Goal: Task Accomplishment & Management: Use online tool/utility

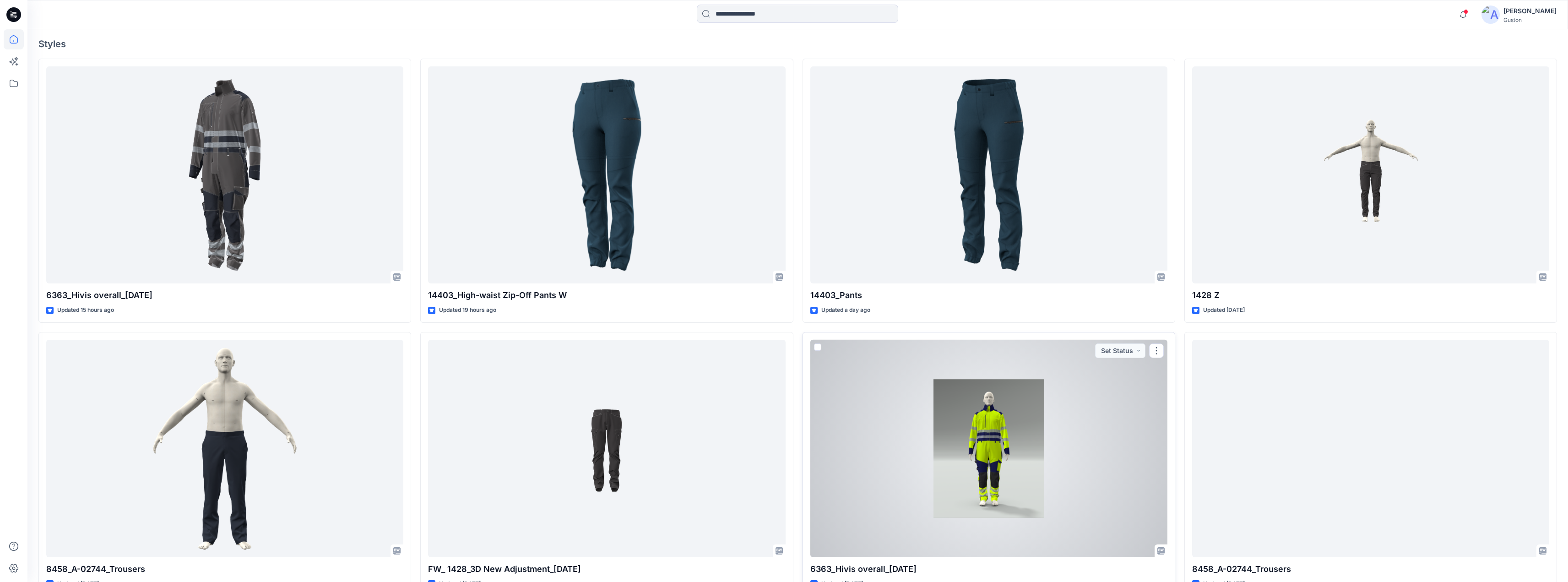
scroll to position [320, 0]
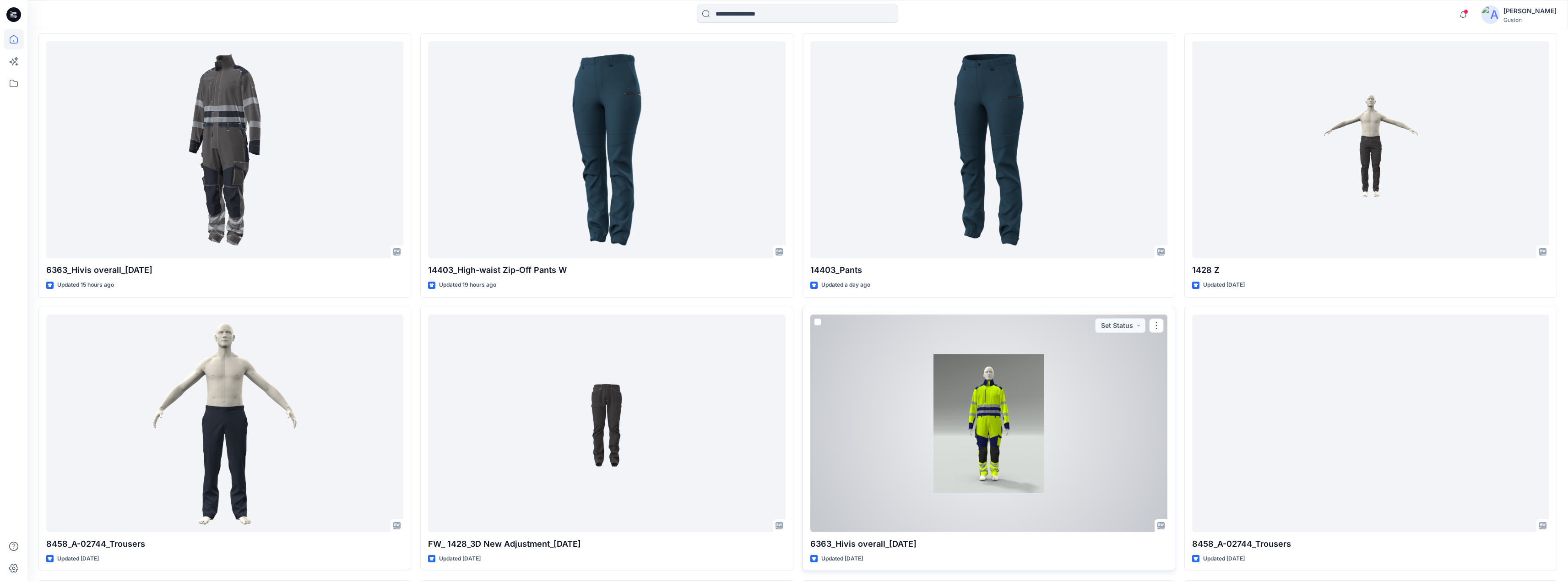
click at [967, 396] on div at bounding box center [988, 423] width 357 height 218
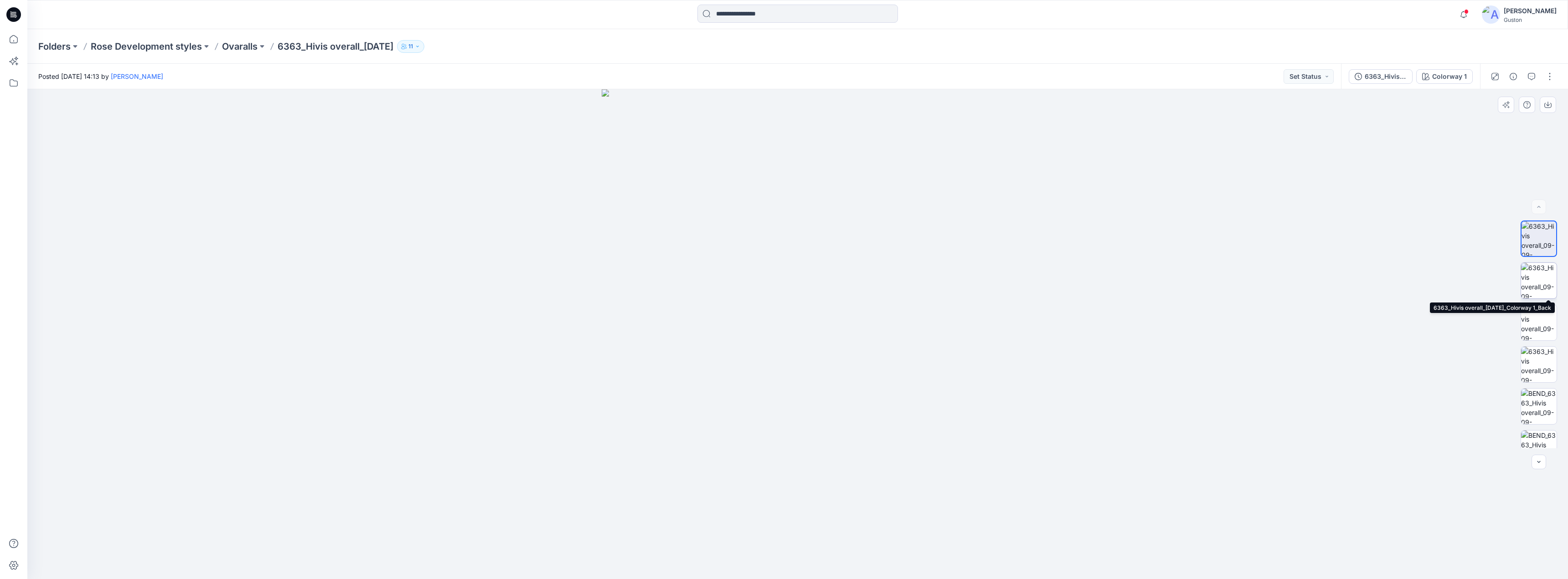
click at [1545, 281] on img at bounding box center [1539, 280] width 35 height 35
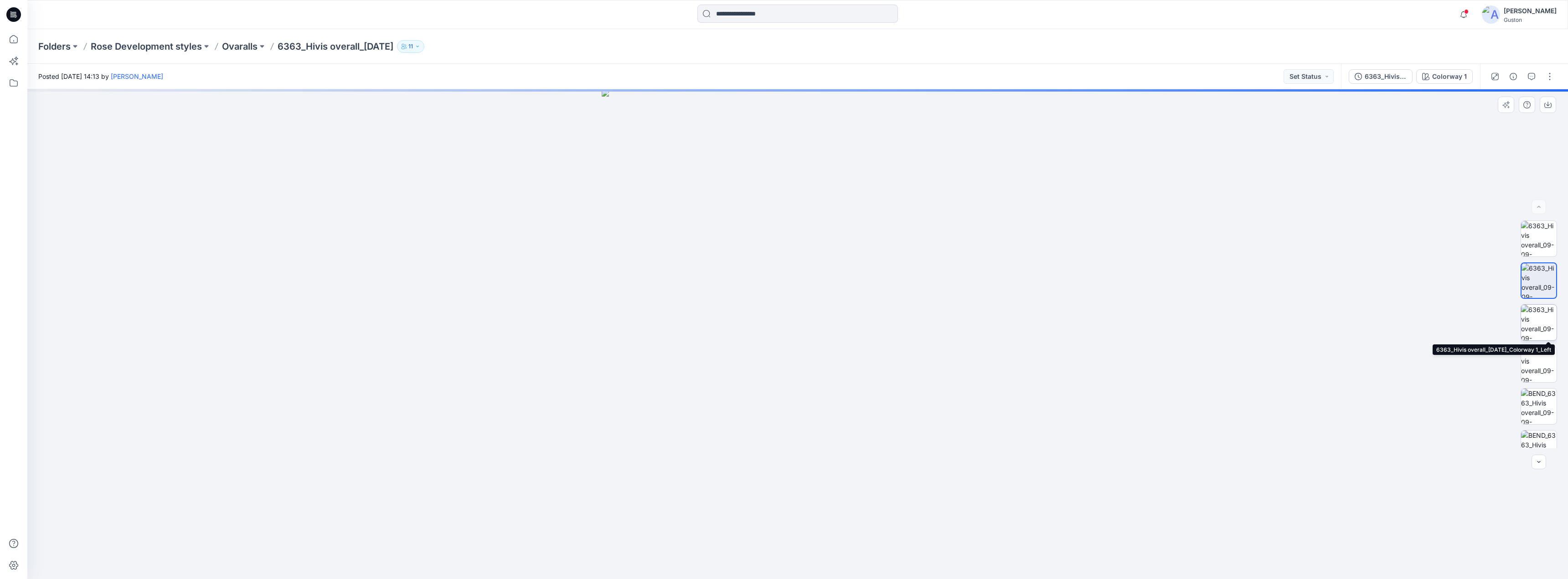
click at [1541, 320] on img at bounding box center [1539, 322] width 35 height 35
click at [1539, 350] on img at bounding box center [1539, 364] width 35 height 35
click at [1539, 403] on img at bounding box center [1539, 406] width 35 height 35
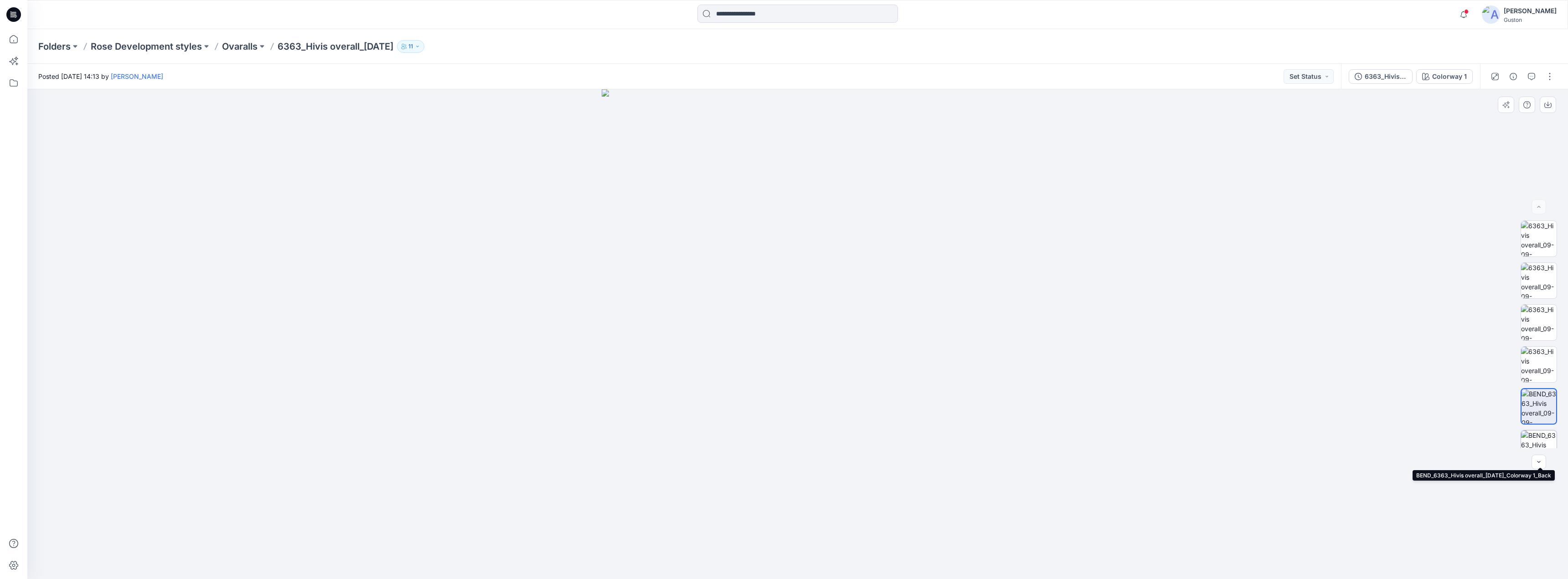
click at [1538, 438] on img at bounding box center [1539, 448] width 35 height 35
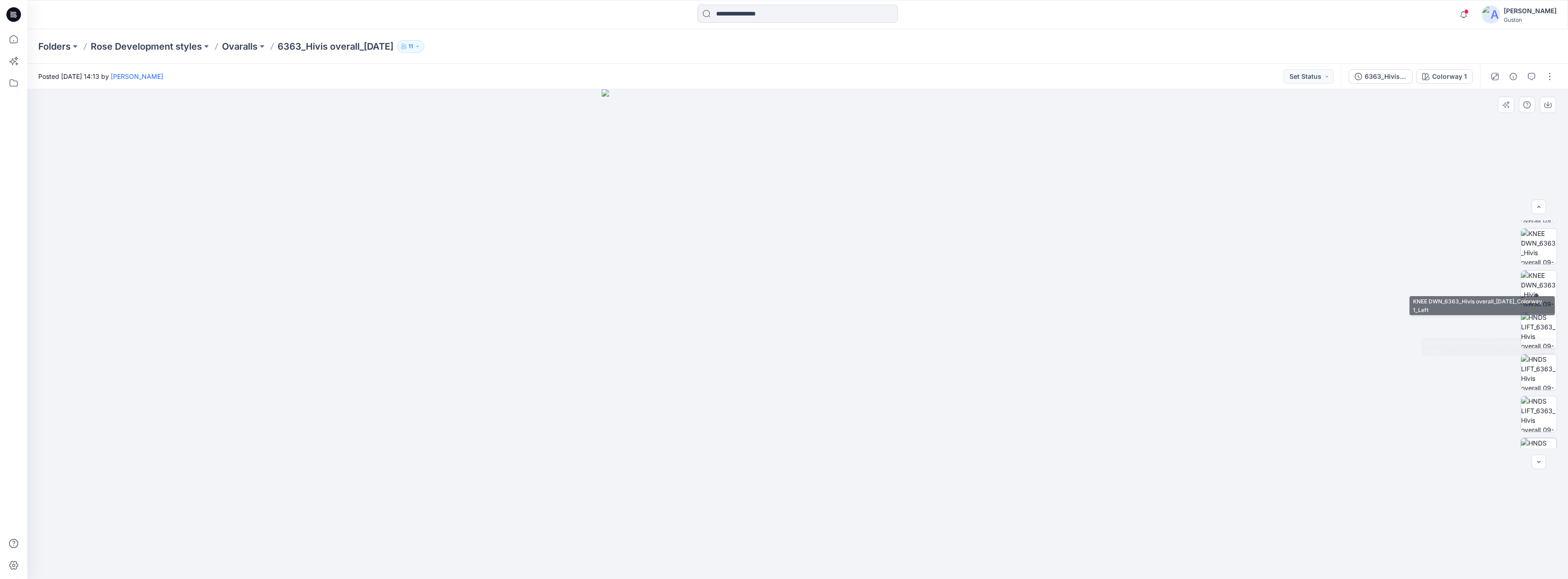
scroll to position [479, 0]
click at [1541, 206] on icon "button" at bounding box center [1539, 207] width 7 height 7
click at [1543, 206] on button "button" at bounding box center [1539, 207] width 15 height 15
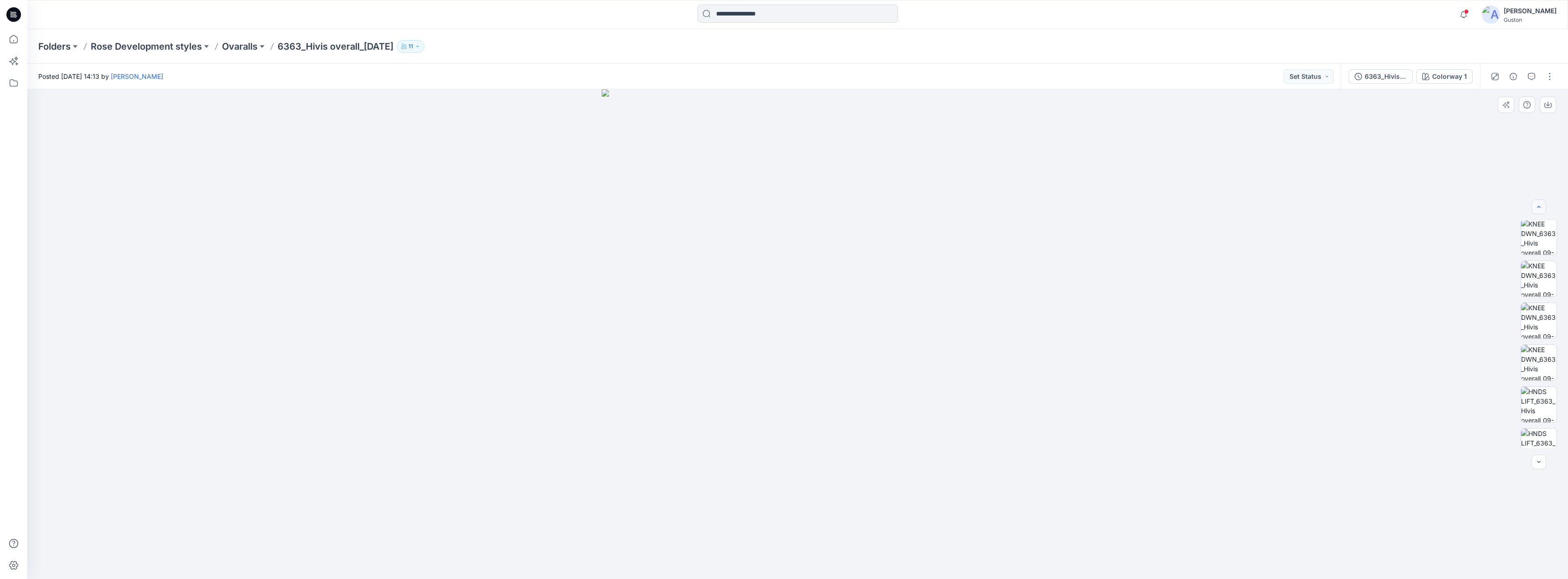
click at [1544, 207] on button "button" at bounding box center [1539, 207] width 15 height 15
click at [1544, 207] on button "button" at bounding box center [1539, 207] width 15 height 15
click at [1543, 208] on button "button" at bounding box center [1539, 207] width 15 height 15
click at [1542, 208] on button "button" at bounding box center [1539, 207] width 15 height 15
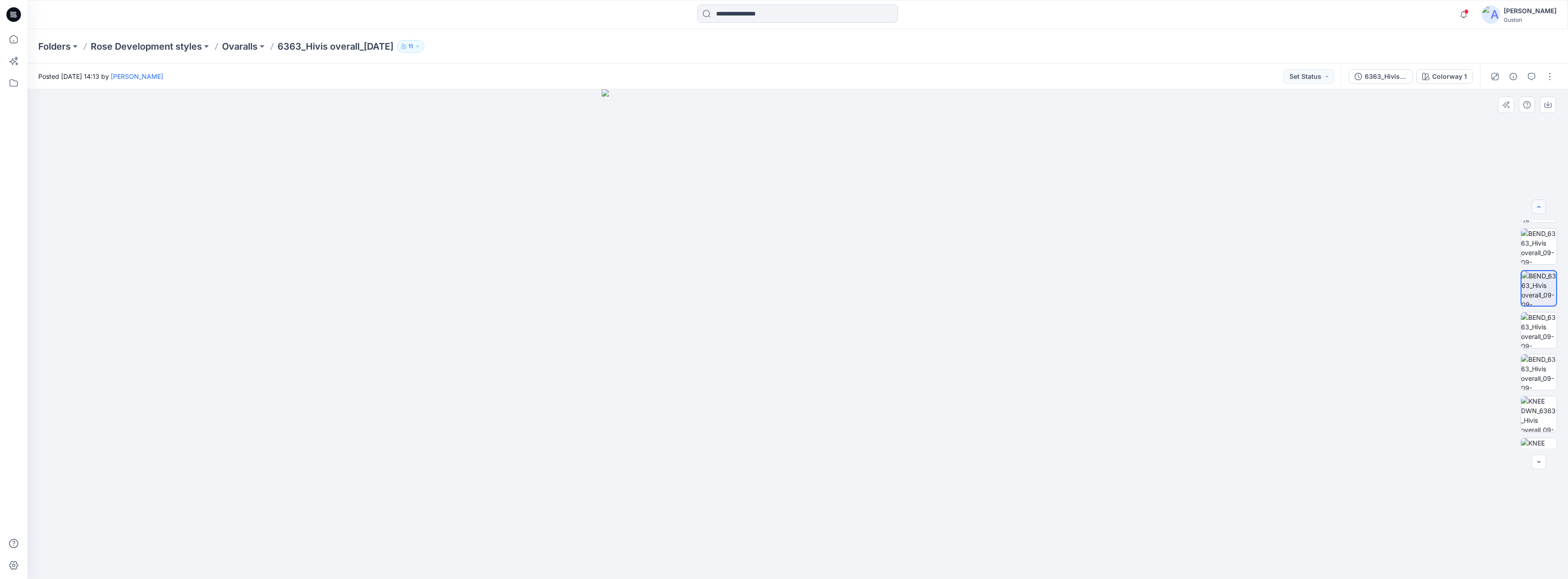
click at [1542, 208] on icon "button" at bounding box center [1539, 207] width 7 height 7
click at [1541, 208] on icon "button" at bounding box center [1539, 207] width 7 height 7
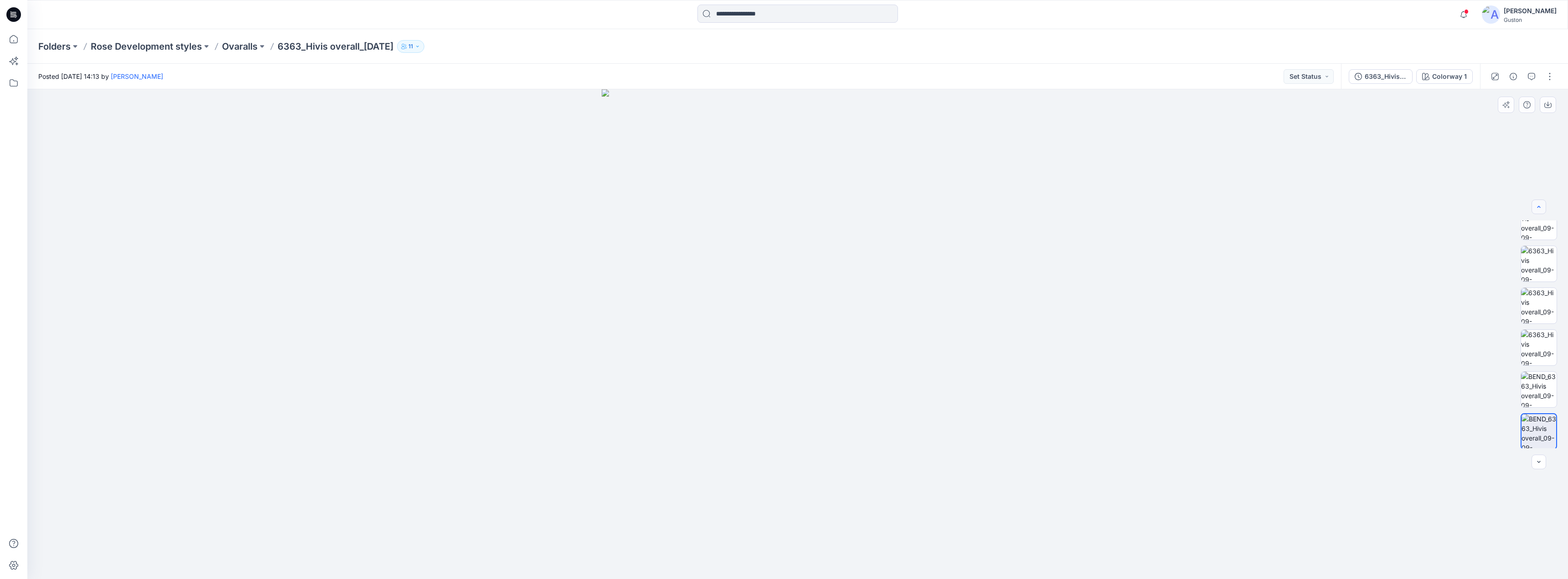
click at [1540, 207] on icon "button" at bounding box center [1539, 207] width 7 height 7
click at [1540, 207] on div at bounding box center [1539, 207] width 15 height 15
click at [1539, 207] on div at bounding box center [1539, 207] width 15 height 15
click at [1538, 206] on div at bounding box center [1539, 207] width 15 height 15
